Goal: Task Accomplishment & Management: Complete application form

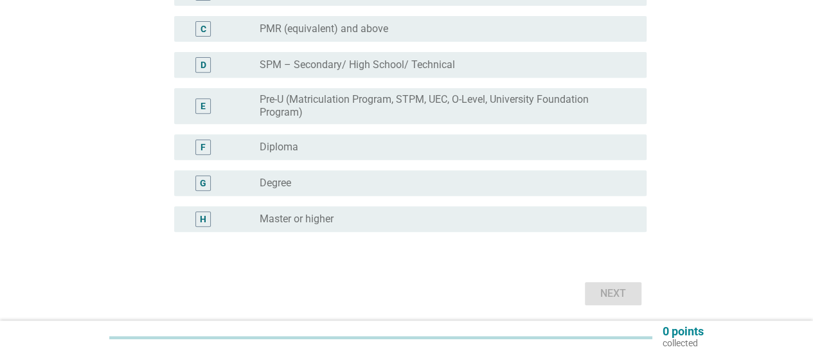
scroll to position [257, 0]
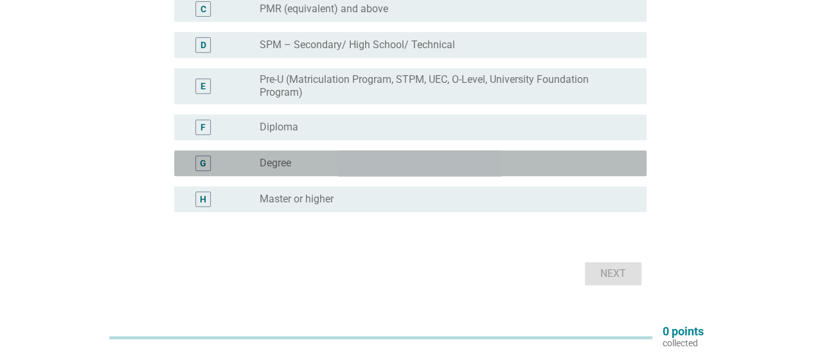
click at [364, 170] on div "radio_button_unchecked Degree" at bounding box center [448, 163] width 377 height 15
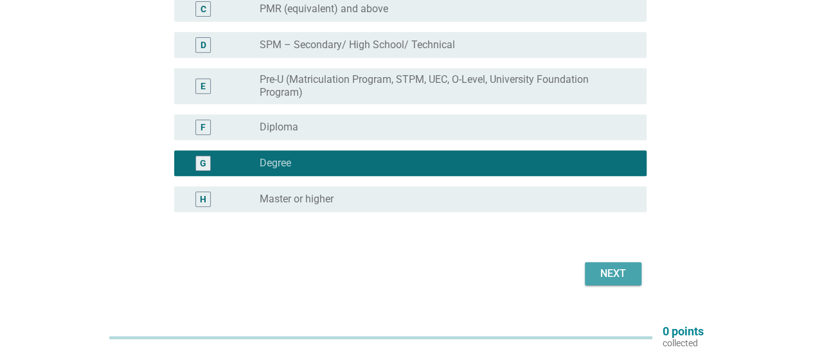
click at [604, 274] on div "Next" at bounding box center [613, 273] width 36 height 15
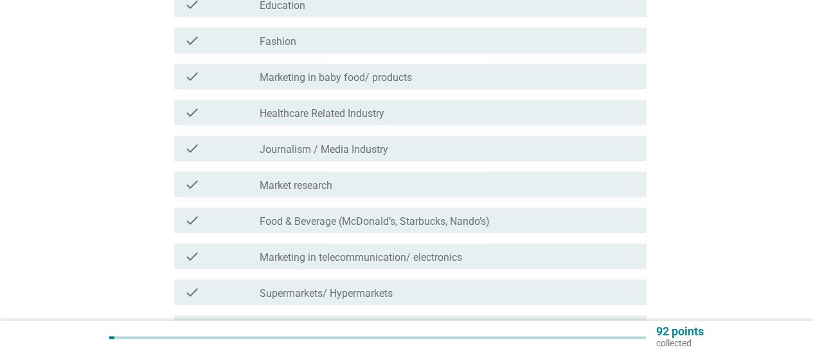
click at [320, 114] on label "Healthcare Related Industry" at bounding box center [322, 113] width 125 height 13
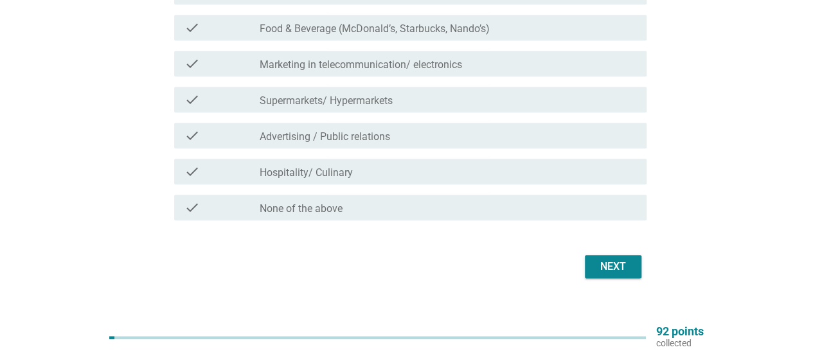
scroll to position [469, 0]
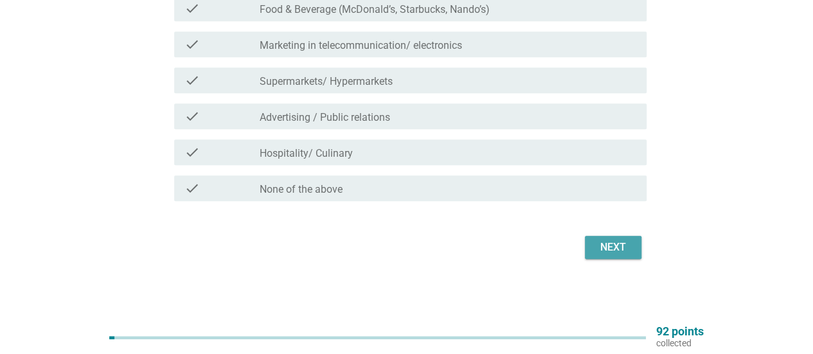
click at [611, 251] on div "Next" at bounding box center [613, 247] width 36 height 15
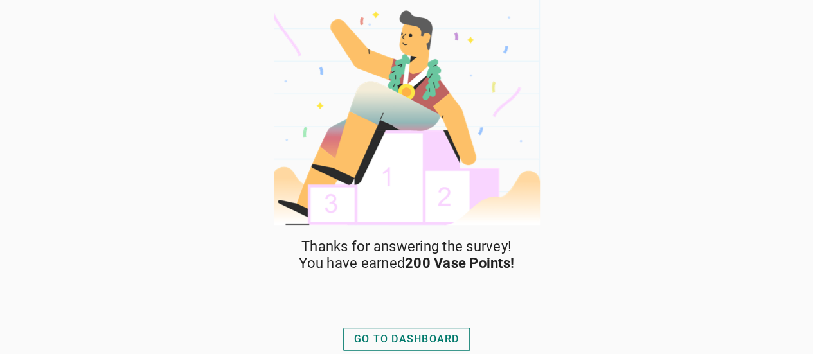
click at [400, 339] on div "GO TO DASHBOARD" at bounding box center [406, 339] width 105 height 15
click at [424, 335] on div "GO TO DASHBOARD" at bounding box center [406, 339] width 105 height 15
